Goal: Task Accomplishment & Management: Manage account settings

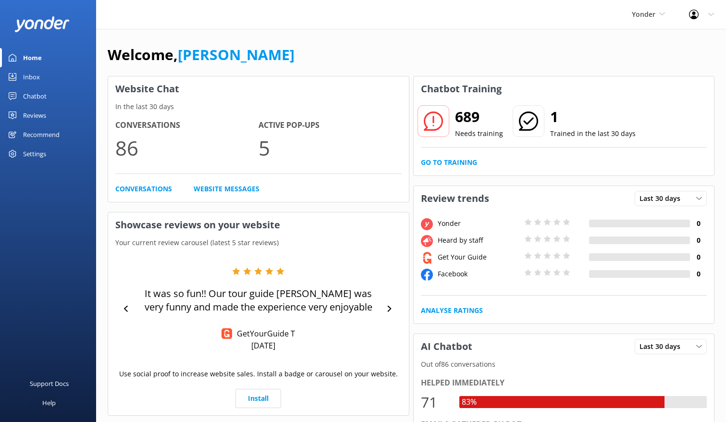
click at [36, 79] on div "Inbox" at bounding box center [31, 76] width 17 height 19
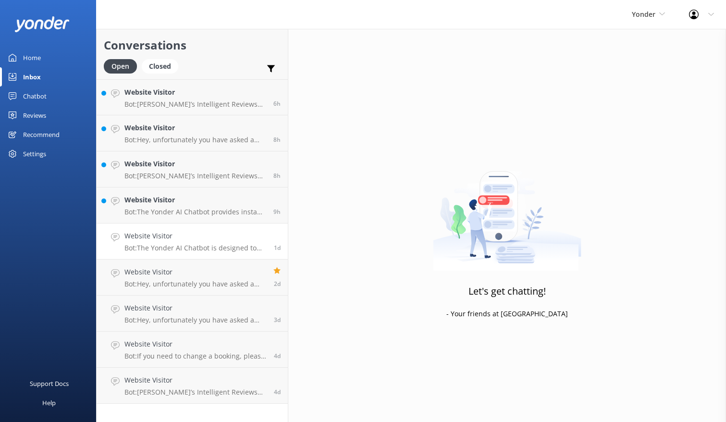
click at [202, 247] on p "Bot: The Yonder AI Chatbot is designed to handle over 70% of common enquiries i…" at bounding box center [195, 248] width 142 height 9
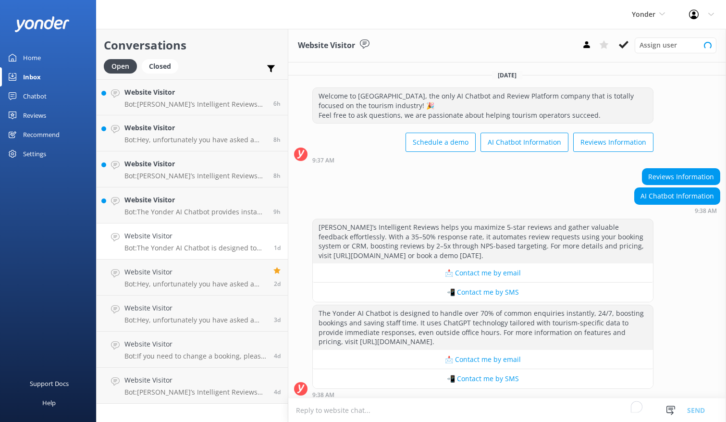
scroll to position [4, 0]
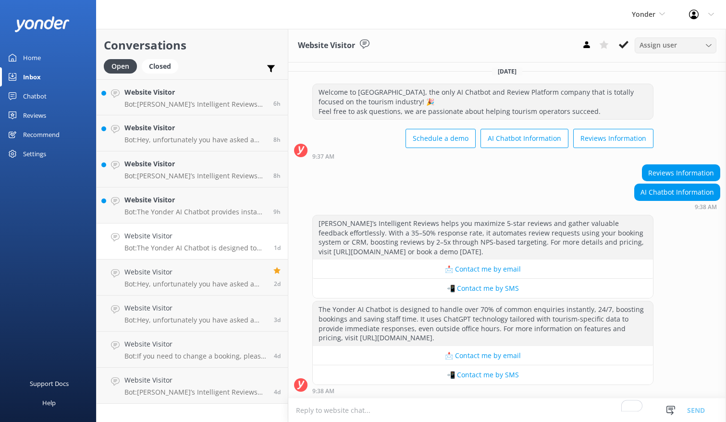
click at [682, 45] on div "Assign user" at bounding box center [675, 45] width 77 height 11
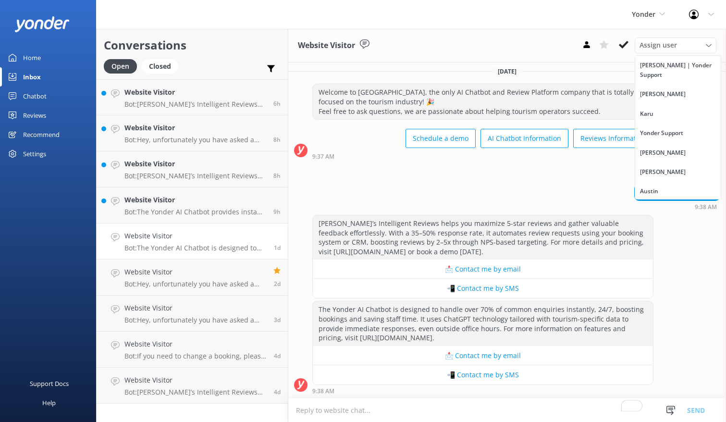
click at [498, 55] on div "Website Visitor Assign user [PERSON_NAME] | Yonder Support [PERSON_NAME] Suppor…" at bounding box center [507, 46] width 438 height 34
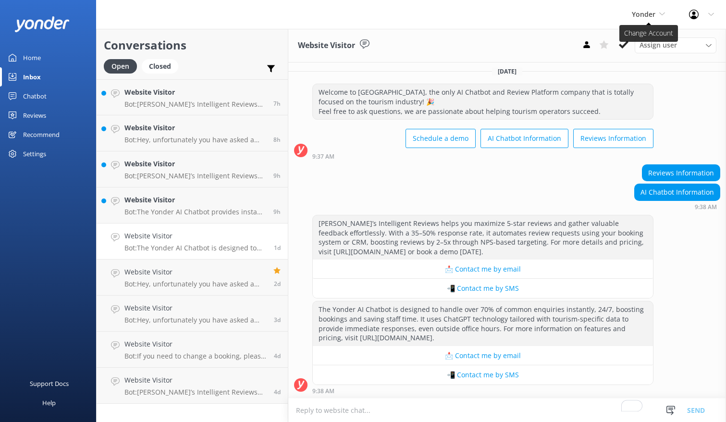
click at [650, 17] on span "Yonder" at bounding box center [644, 14] width 24 height 9
click at [652, 89] on link "Chipper's Adventure Co." at bounding box center [668, 95] width 96 height 23
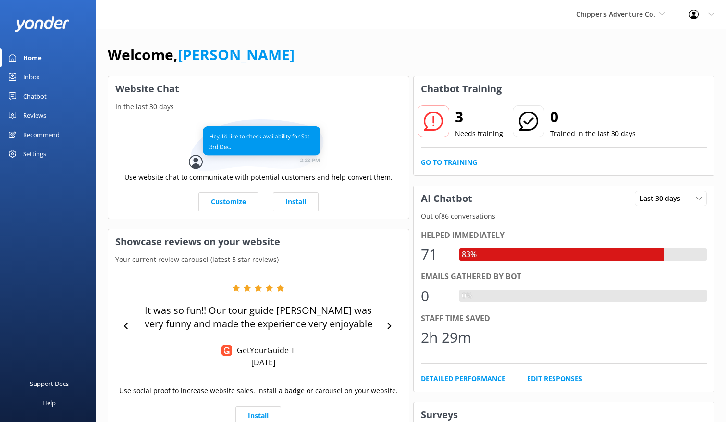
click at [34, 73] on div "Inbox" at bounding box center [31, 76] width 17 height 19
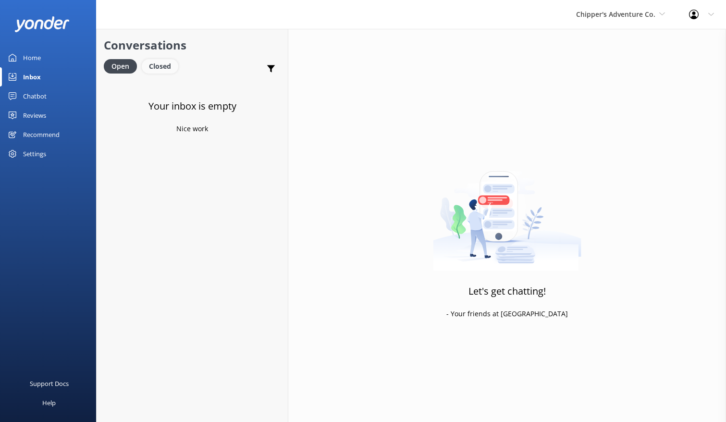
click at [160, 71] on div "Closed" at bounding box center [160, 66] width 37 height 14
